Goal: Information Seeking & Learning: Learn about a topic

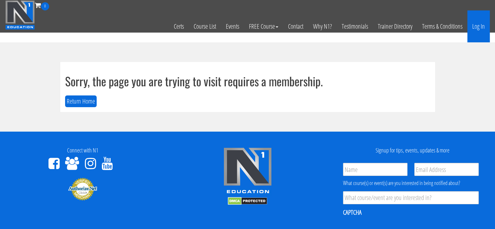
click at [476, 32] on link "Log In" at bounding box center [478, 26] width 22 height 32
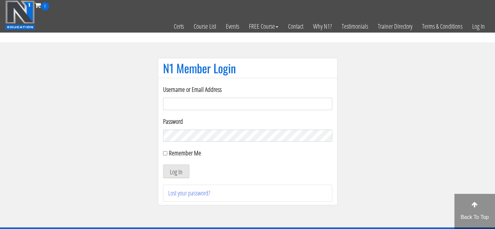
type input "urska.nest@gmail.com"
click at [181, 152] on label "Remember Me" at bounding box center [185, 152] width 32 height 9
click at [167, 152] on input "Remember Me" at bounding box center [165, 153] width 4 height 4
checkbox input "true"
click at [178, 174] on button "Log In" at bounding box center [176, 171] width 26 height 14
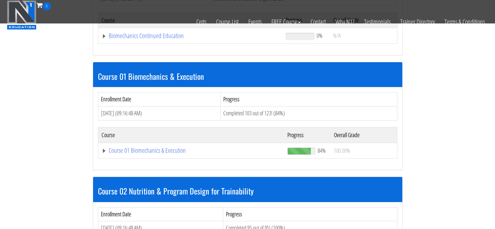
scroll to position [152, 0]
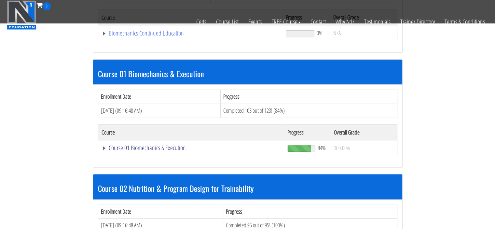
click at [131, 36] on link "Course 01 Biomechanics & Execution" at bounding box center [190, 33] width 178 height 7
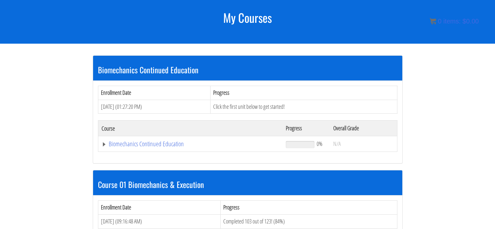
scroll to position [85, 0]
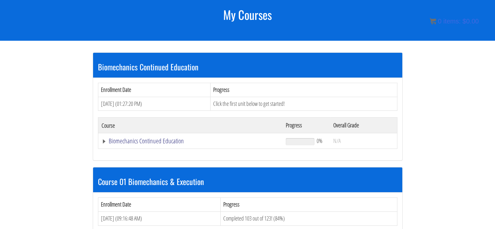
click at [154, 140] on link "Biomechanics Continued Education" at bounding box center [190, 141] width 178 height 7
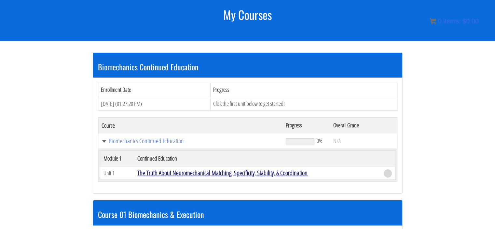
click at [186, 173] on link "The Truth About Neuromechanical Matching, Specificity, Stability, & Coordination" at bounding box center [222, 172] width 170 height 9
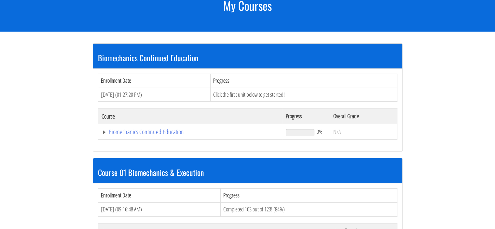
scroll to position [170, 0]
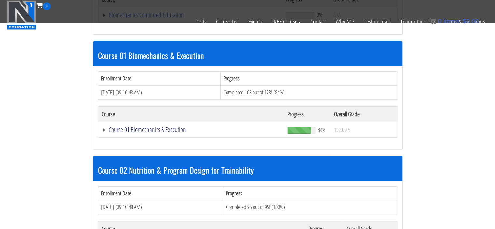
click at [114, 18] on link "Course 01 Biomechanics & Execution" at bounding box center [190, 15] width 178 height 7
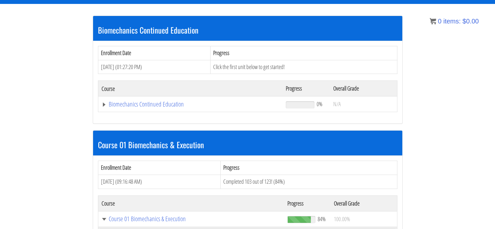
scroll to position [255, 0]
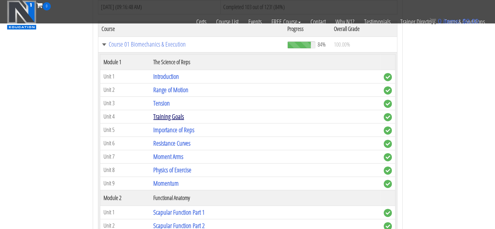
click at [183, 114] on link "Training Goals" at bounding box center [168, 116] width 31 height 9
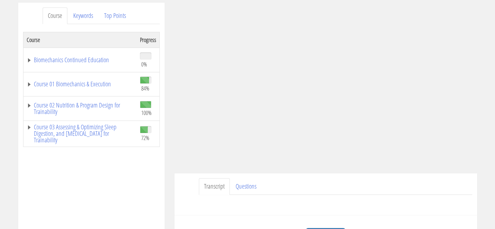
scroll to position [85, 0]
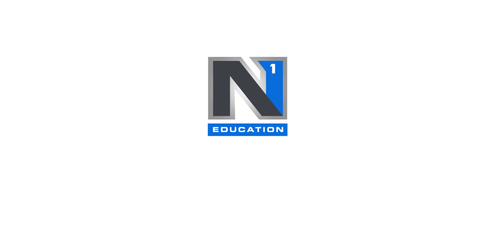
scroll to position [255, 0]
